Goal: Task Accomplishment & Management: Complete application form

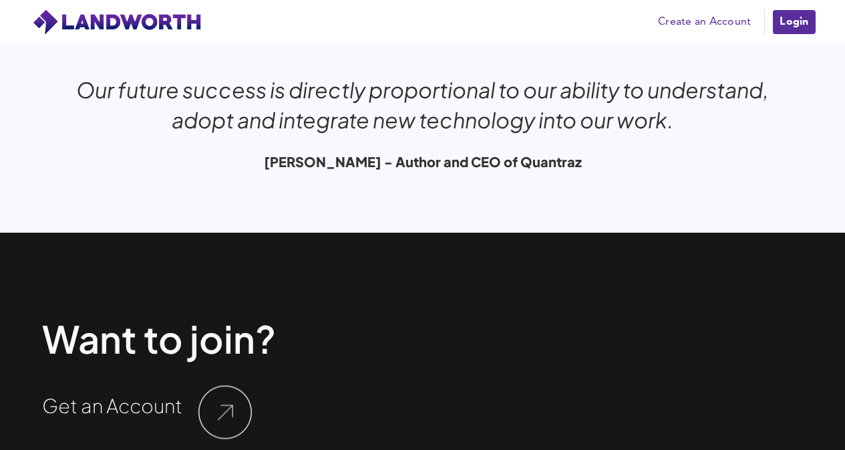
scroll to position [4512, 0]
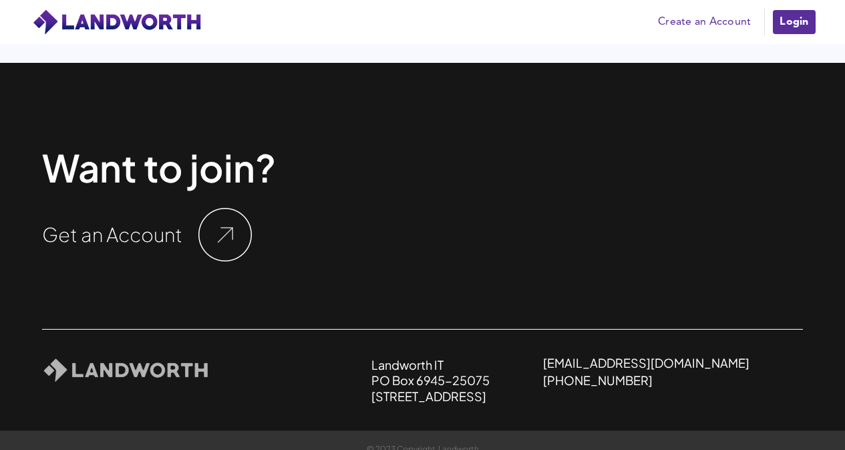
click at [224, 218] on img at bounding box center [224, 234] width 53 height 53
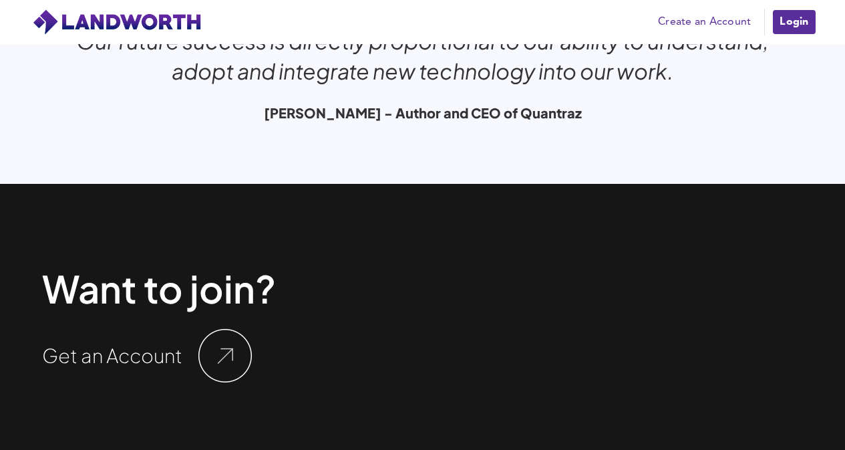
scroll to position [4379, 0]
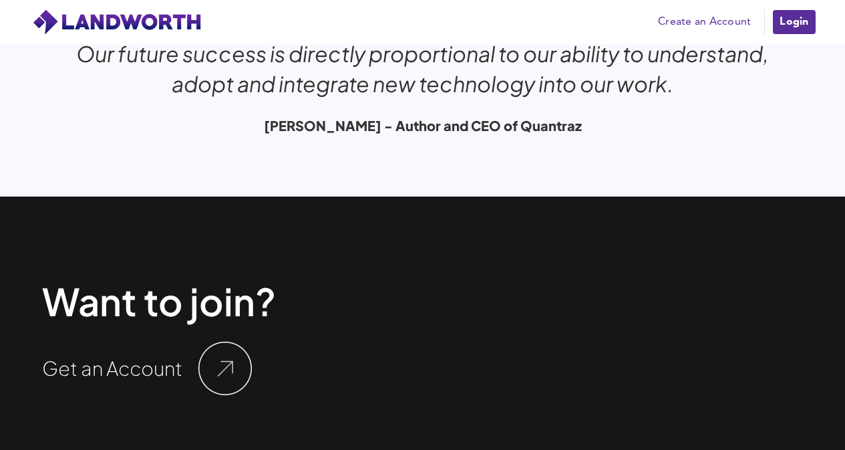
click at [793, 23] on link "Login" at bounding box center [794, 22] width 45 height 27
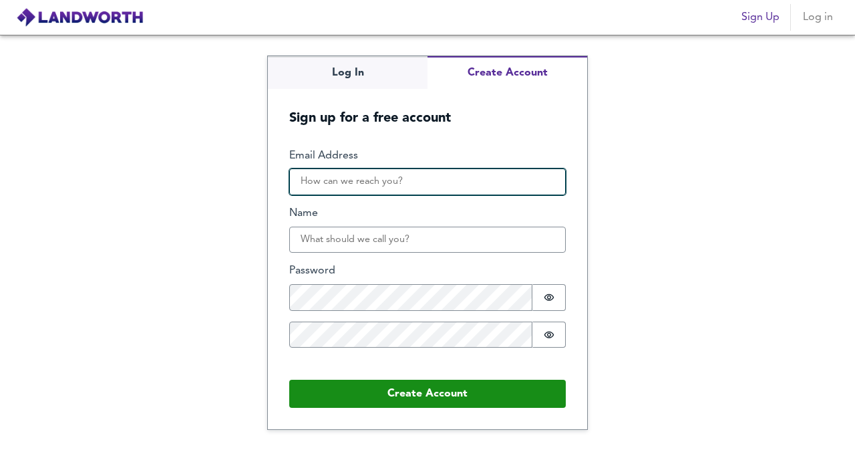
click at [327, 180] on input "Email Address" at bounding box center [427, 181] width 277 height 27
type input "panagiotis.ragias@hotmail.com"
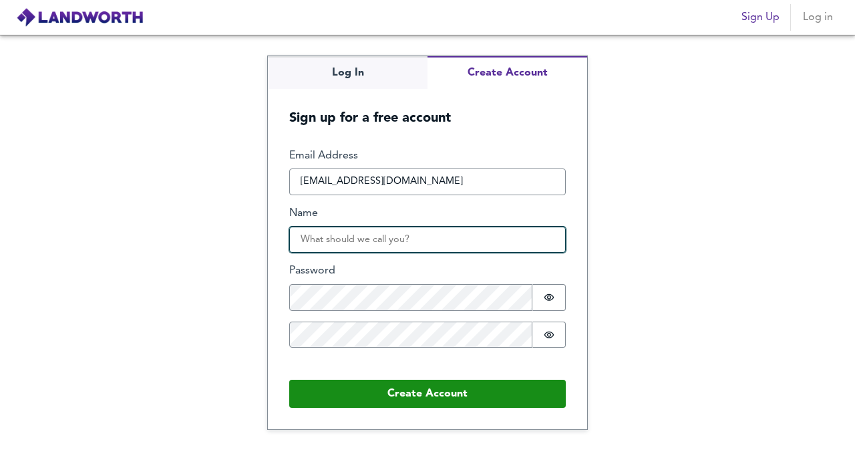
type input "Panagiotis Ragias"
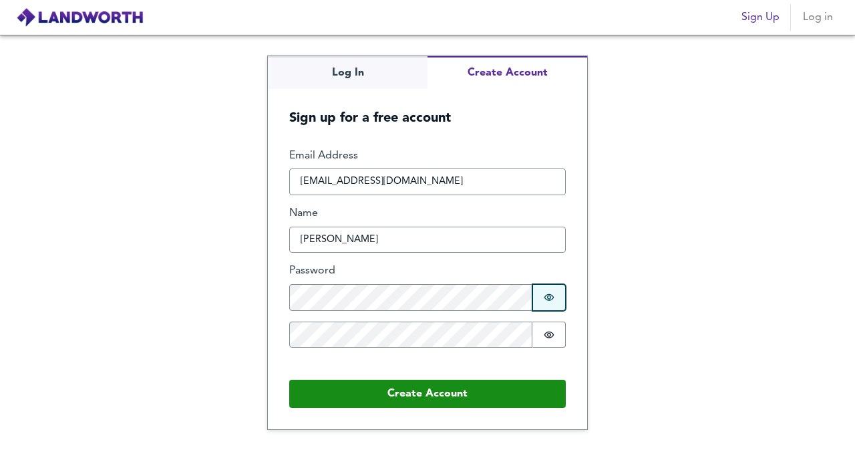
click at [548, 305] on button "Password is hidden" at bounding box center [548, 297] width 33 height 27
click at [551, 302] on icon "Show password" at bounding box center [549, 297] width 11 height 11
click at [557, 303] on button "Password is hidden" at bounding box center [548, 297] width 33 height 27
click at [557, 303] on button "Password is shown" at bounding box center [548, 297] width 33 height 27
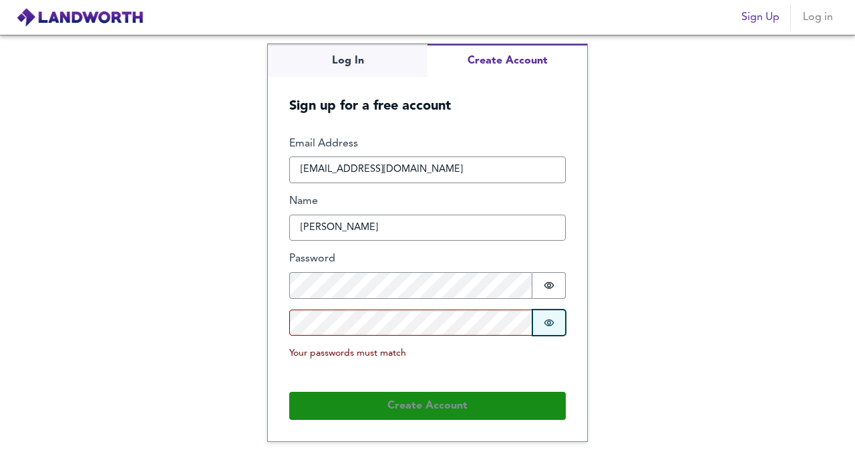
click at [561, 325] on button "Password is hidden" at bounding box center [548, 322] width 33 height 27
click at [561, 325] on button "Password is shown" at bounding box center [548, 322] width 33 height 27
click at [369, 303] on div "Email Address panagiotis.ragias@hotmail.com Name Panagiotis Ragias Password Pas…" at bounding box center [427, 258] width 277 height 245
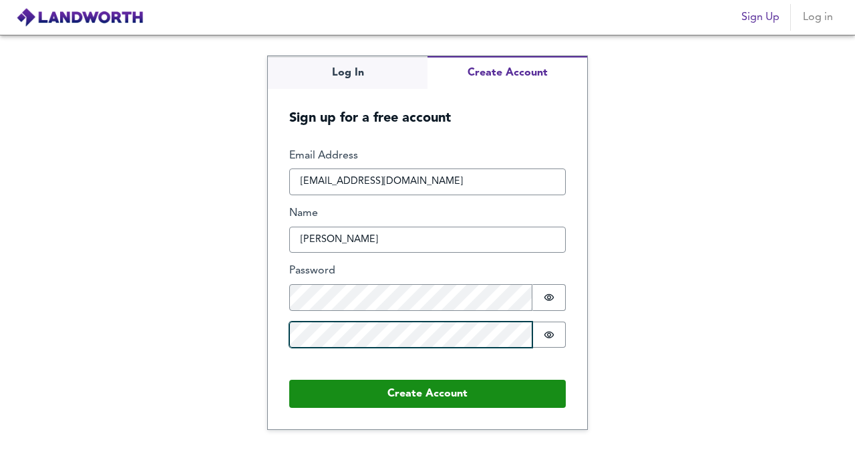
click at [289, 379] on button "Create Account" at bounding box center [427, 393] width 277 height 28
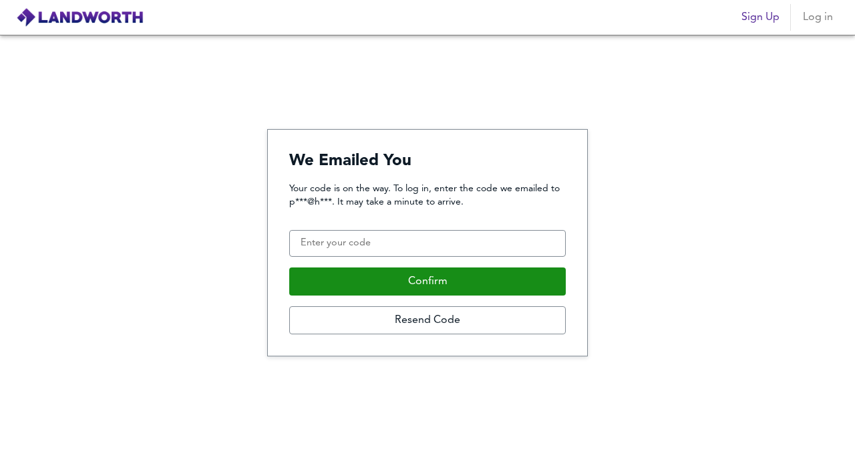
drag, startPoint x: 377, startPoint y: 260, endPoint x: 372, endPoint y: 251, distance: 10.5
click at [377, 259] on div "Your code is on the way. To log in, enter the code we emailed to p***@h***. It …" at bounding box center [427, 258] width 277 height 152
click at [371, 250] on input "Confirmation Code" at bounding box center [427, 243] width 277 height 27
paste input "866223"
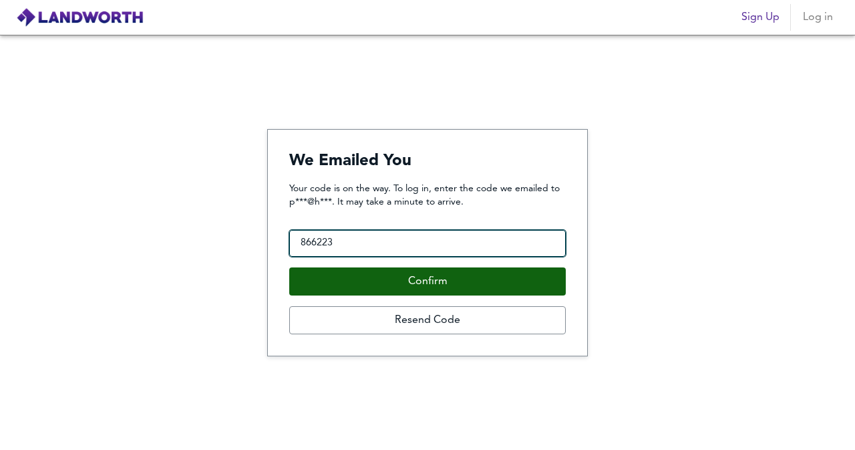
type input "866223"
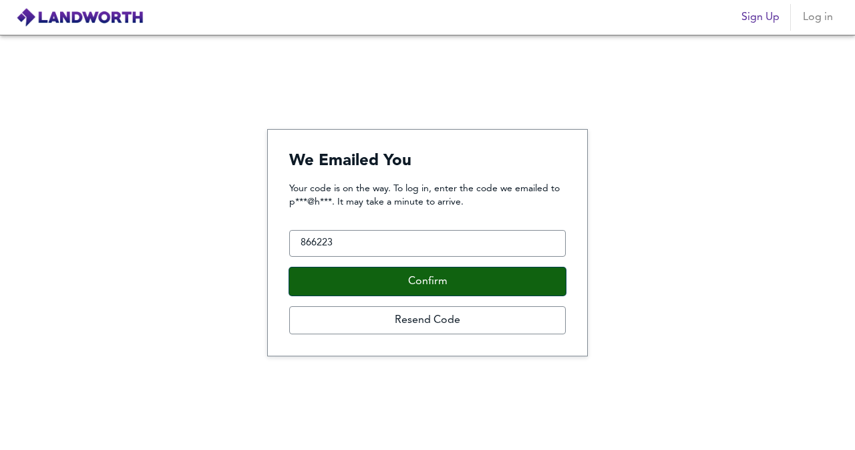
click at [385, 278] on button "Confirm" at bounding box center [427, 281] width 277 height 28
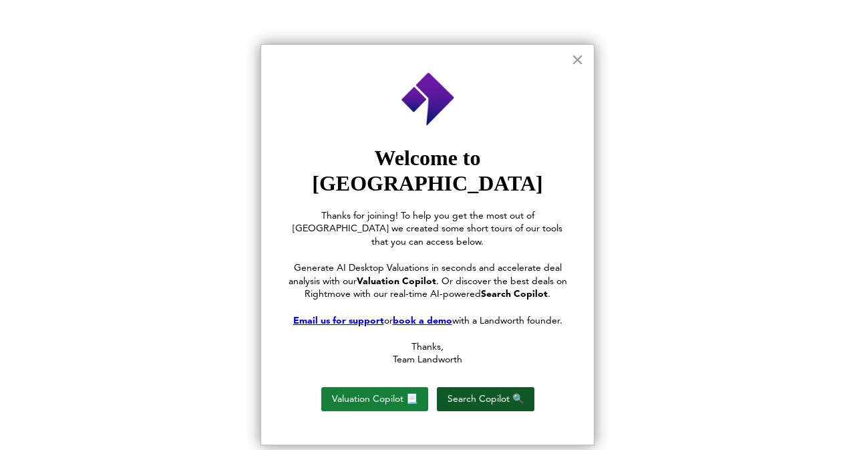
click at [493, 387] on button "Search Copilot 🔍" at bounding box center [486, 399] width 98 height 24
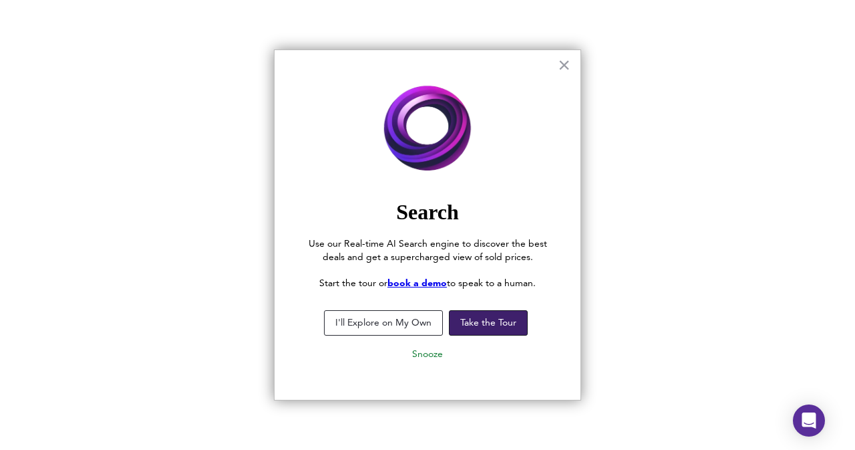
click at [484, 332] on button "Take the Tour" at bounding box center [488, 322] width 79 height 25
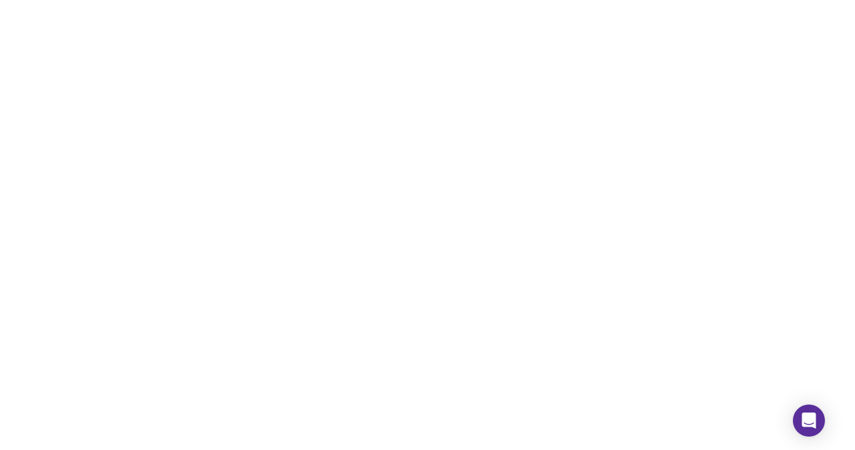
click at [733, 210] on div at bounding box center [427, 225] width 855 height 450
drag, startPoint x: 796, startPoint y: 133, endPoint x: 462, endPoint y: 90, distance: 336.2
click at [796, 133] on div at bounding box center [427, 225] width 855 height 450
